Goal: Find specific page/section: Find specific page/section

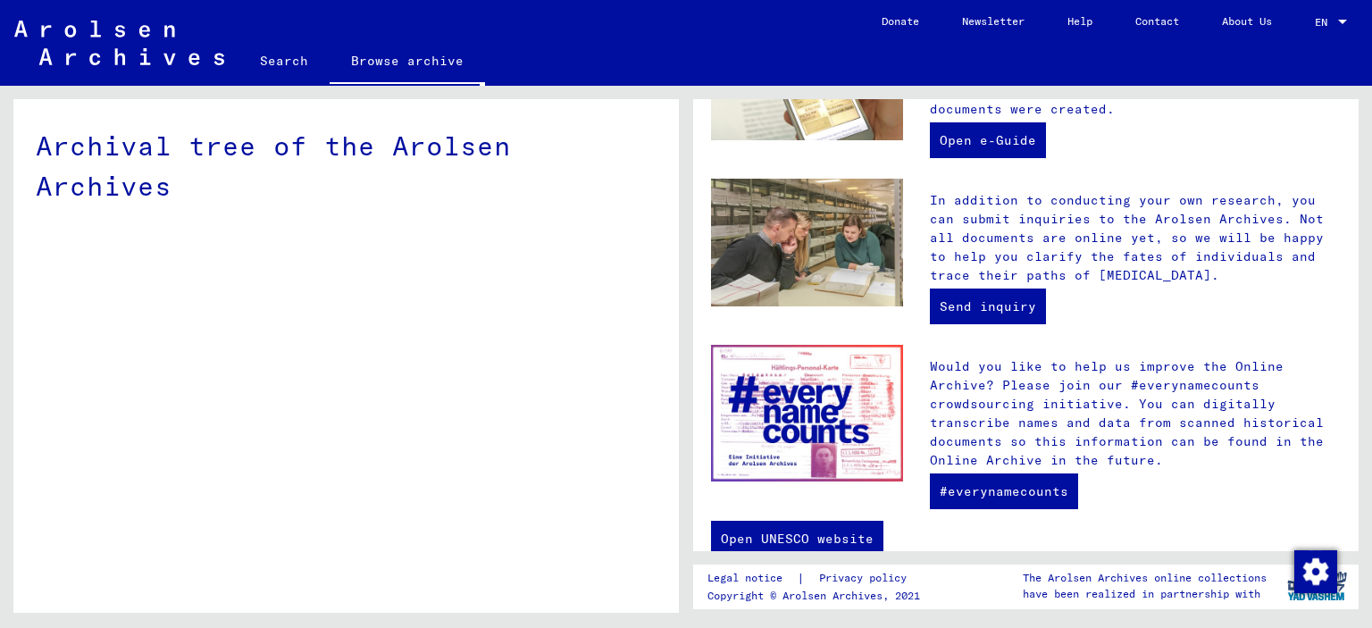
scroll to position [666, 0]
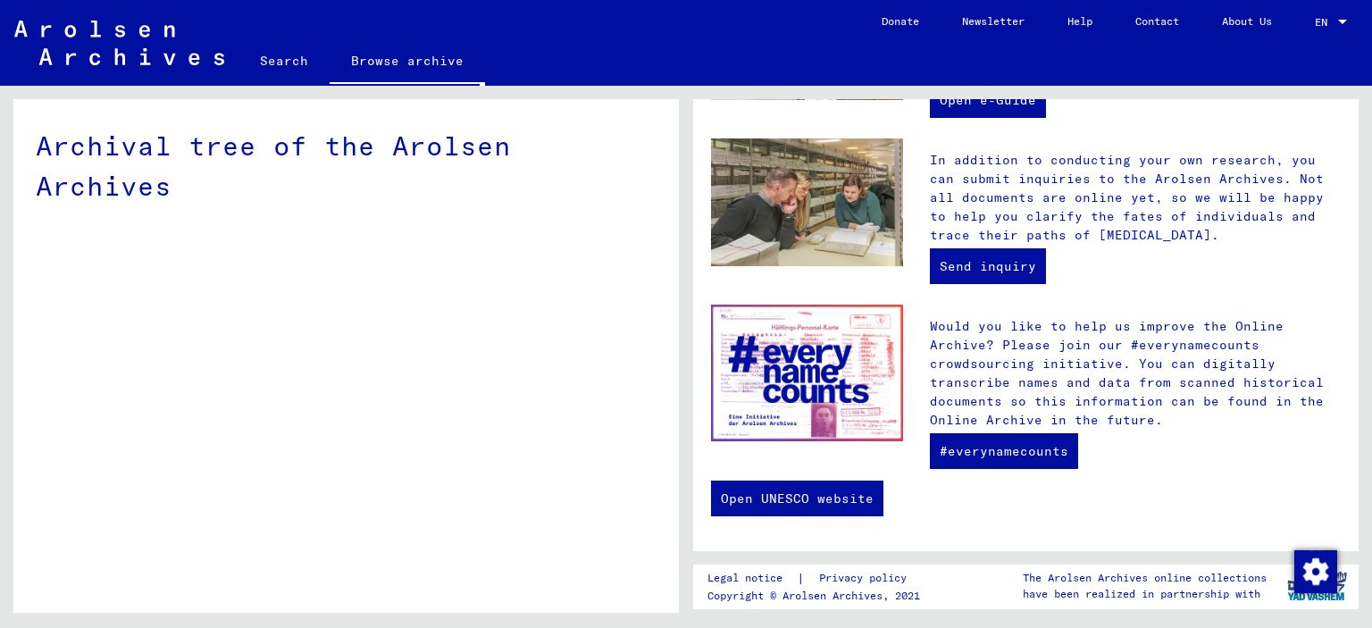
click at [260, 126] on div "Archival tree of the Arolsen Archives" at bounding box center [346, 166] width 621 height 80
click at [211, 163] on div "Archival tree of the Arolsen Archives" at bounding box center [346, 166] width 621 height 80
click at [300, 63] on link "Search" at bounding box center [284, 60] width 91 height 43
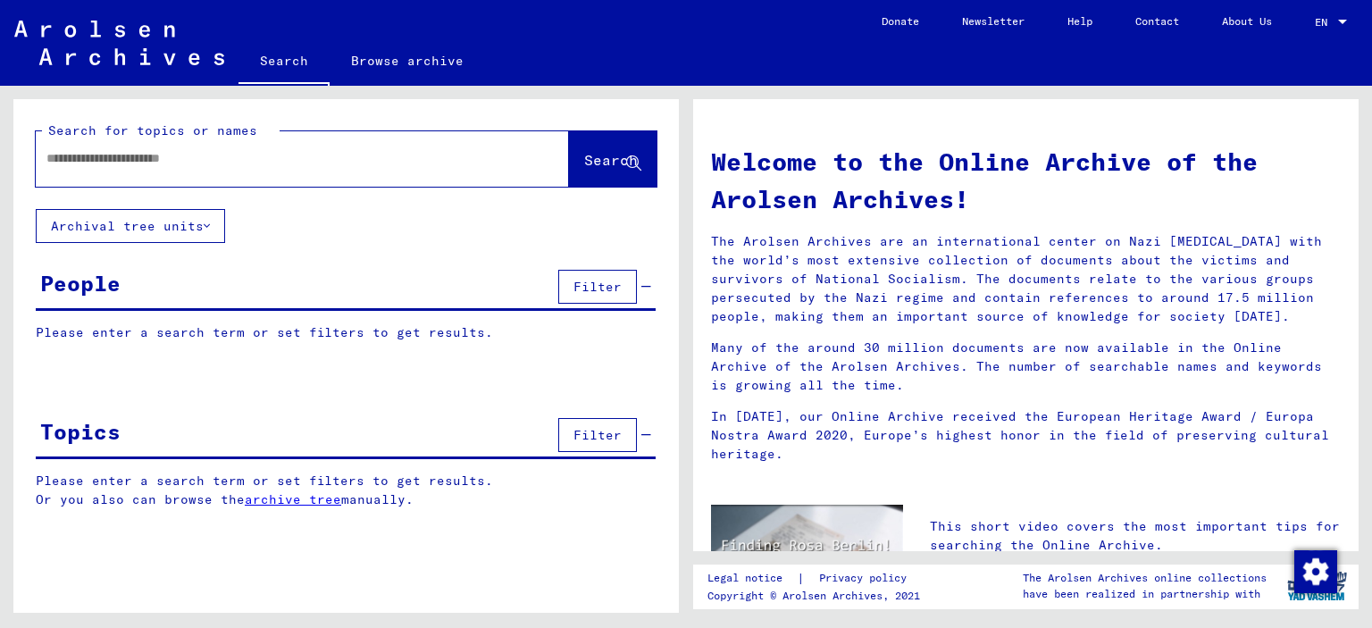
click at [605, 289] on span "Filter" at bounding box center [598, 287] width 48 height 16
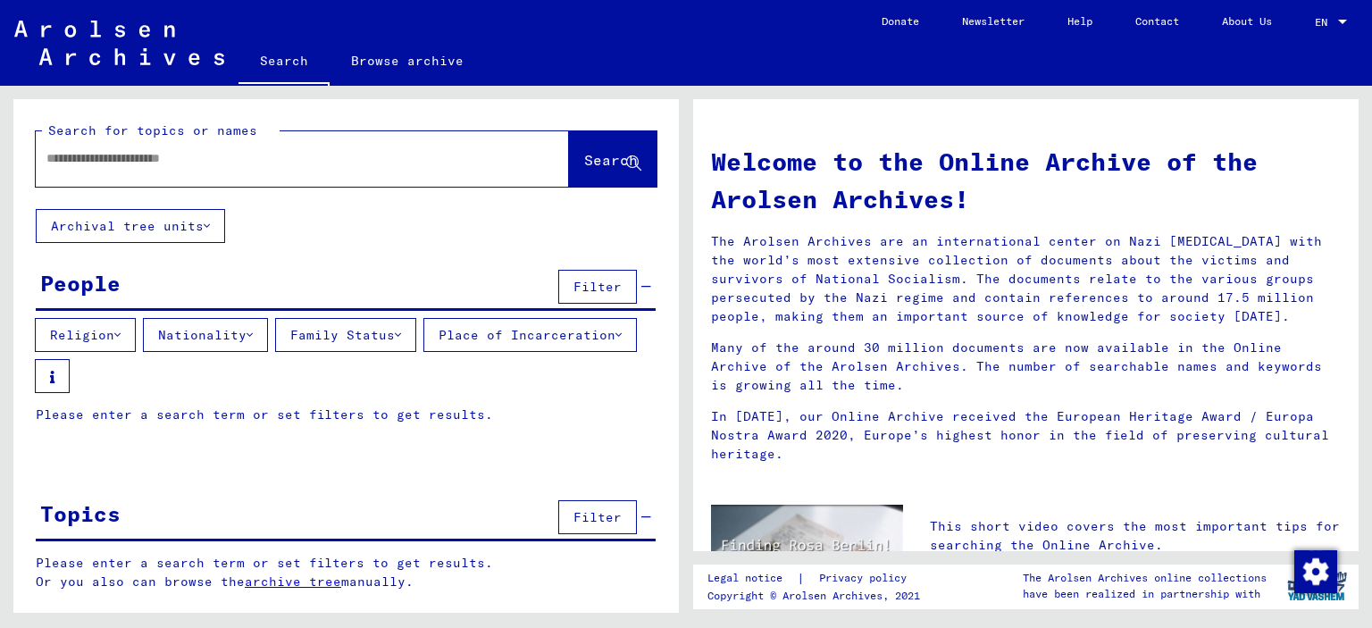
click at [423, 352] on button "Place of Incarceration" at bounding box center [530, 335] width 214 height 34
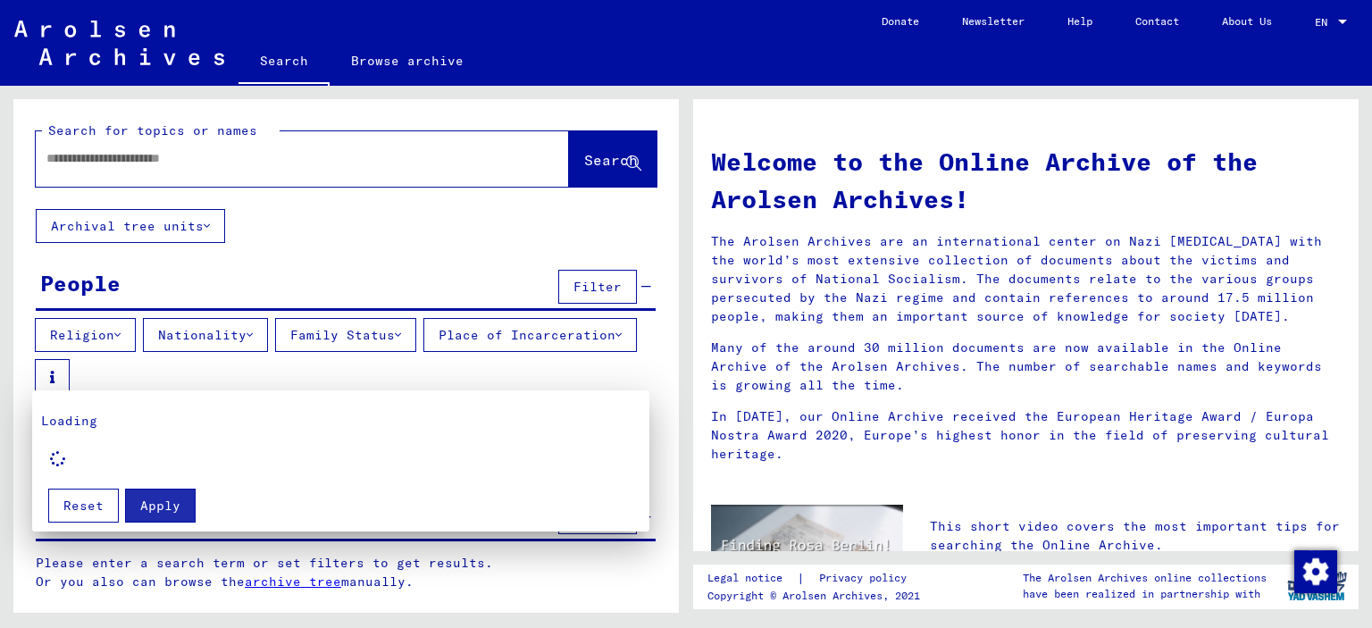
click at [105, 327] on div at bounding box center [686, 314] width 1372 height 628
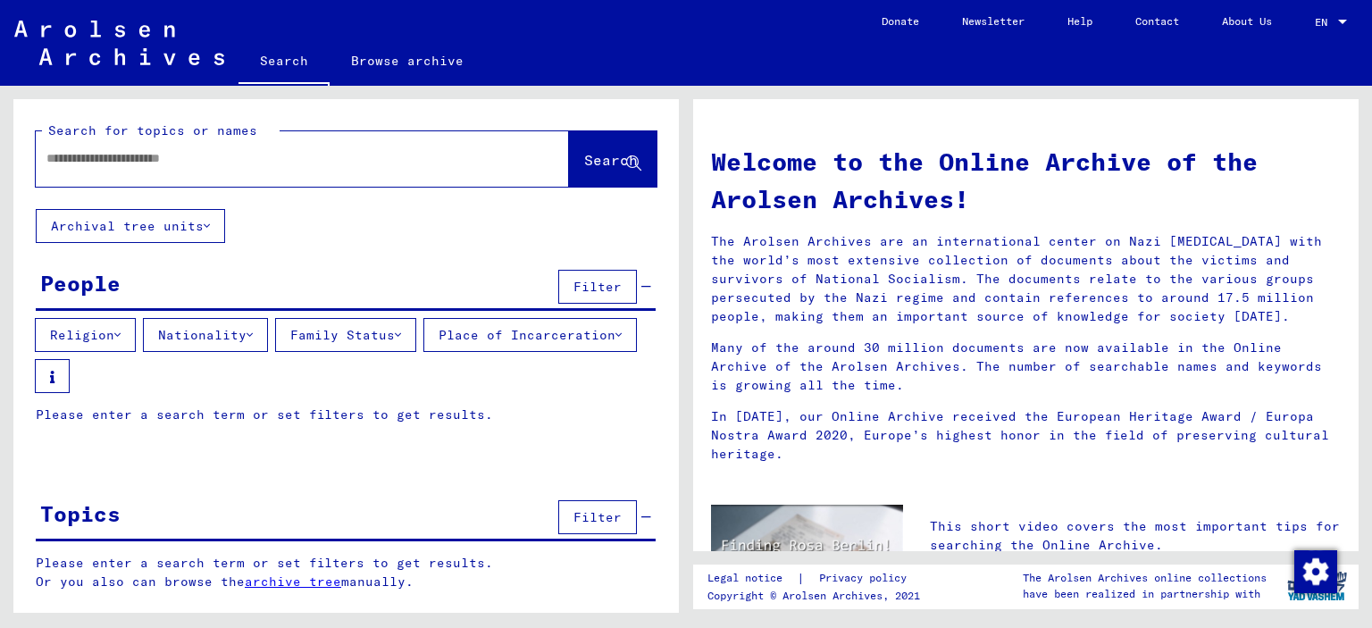
click at [107, 329] on button "Religion" at bounding box center [85, 335] width 101 height 34
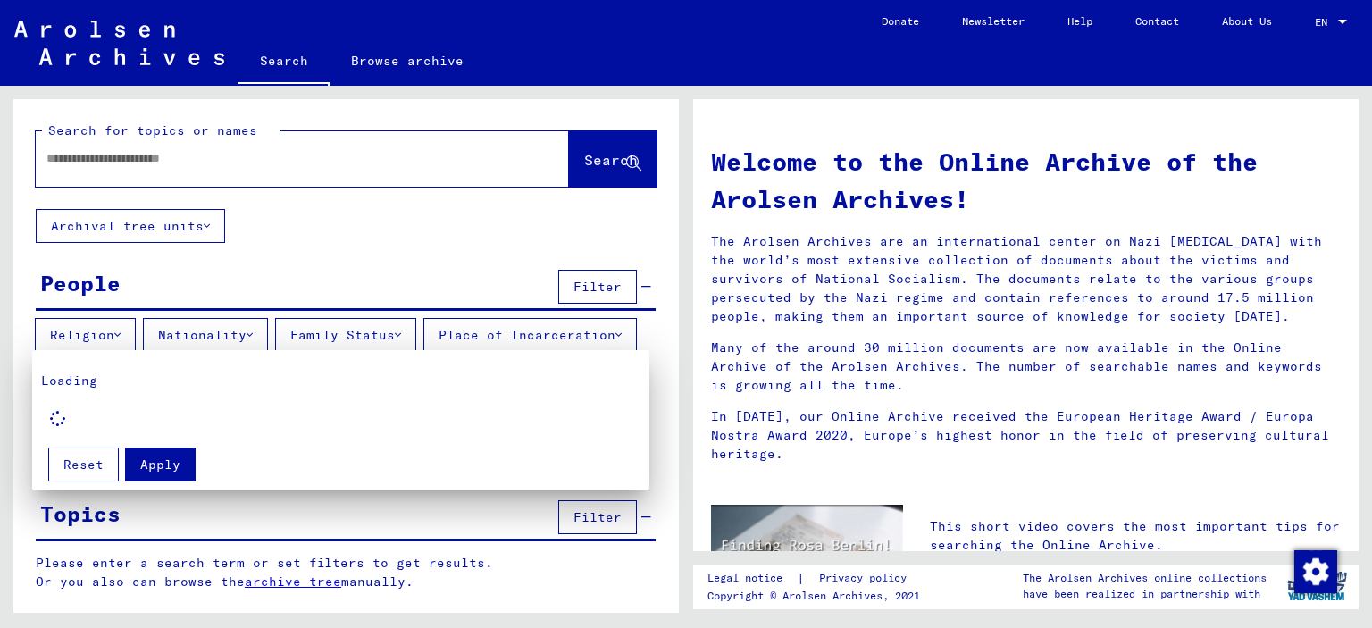
click at [270, 585] on div at bounding box center [686, 314] width 1372 height 628
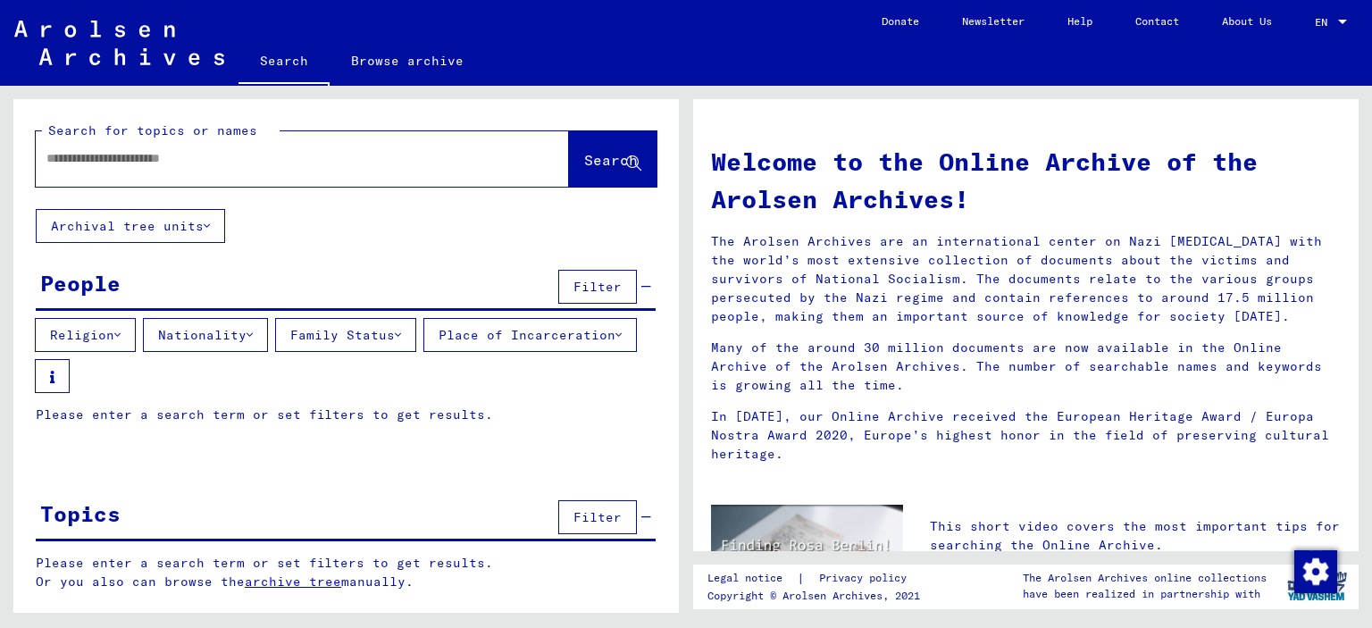
click at [268, 589] on link "archive tree" at bounding box center [293, 582] width 96 height 16
